Goal: Task Accomplishment & Management: Use online tool/utility

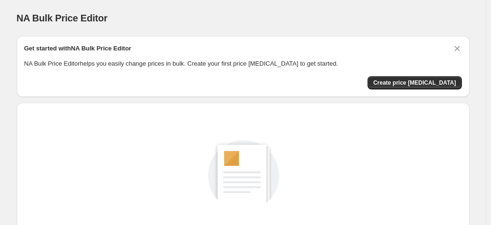
scroll to position [131, 0]
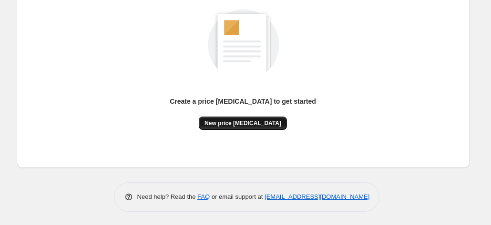
click at [244, 123] on span "New price [MEDICAL_DATA]" at bounding box center [242, 124] width 77 height 8
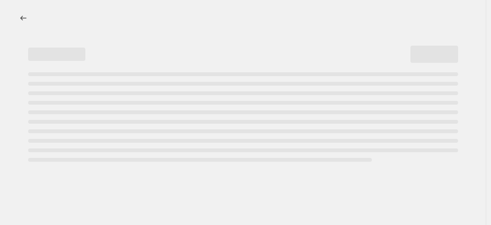
select select "percentage"
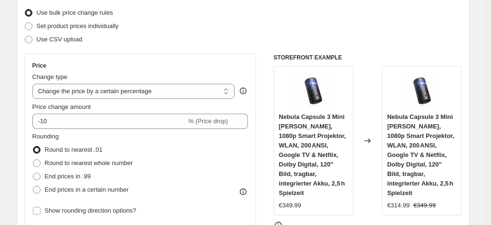
scroll to position [120, 0]
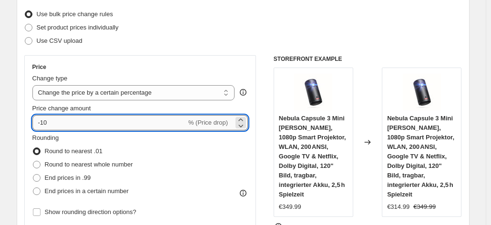
click at [145, 122] on input "-10" at bounding box center [109, 122] width 154 height 15
type input "-1"
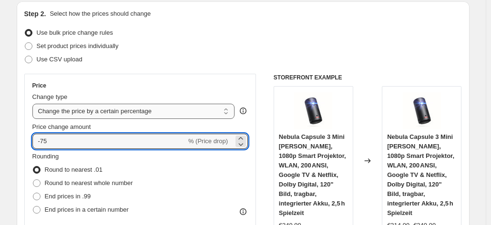
scroll to position [101, 0]
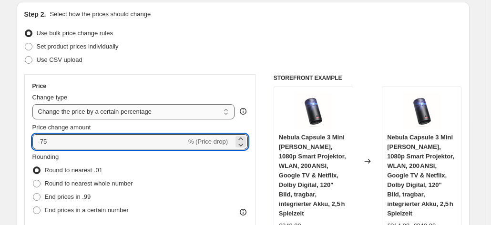
type input "-7"
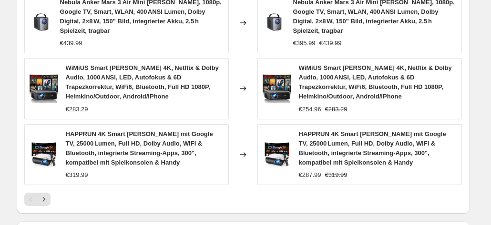
scroll to position [825, 0]
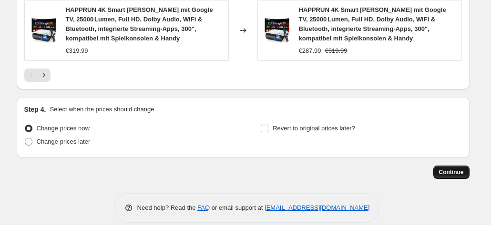
type input "-35"
click at [452, 169] on span "Continue" at bounding box center [451, 173] width 25 height 8
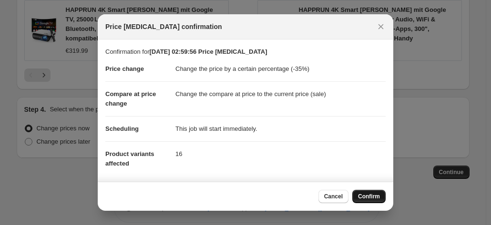
click at [368, 191] on button "Confirm" at bounding box center [368, 196] width 33 height 13
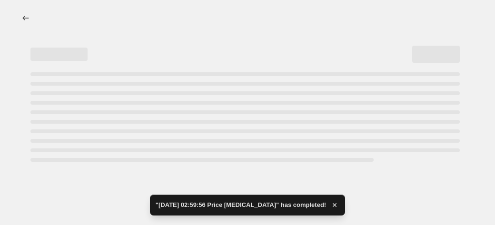
select select "percentage"
